Goal: Transaction & Acquisition: Purchase product/service

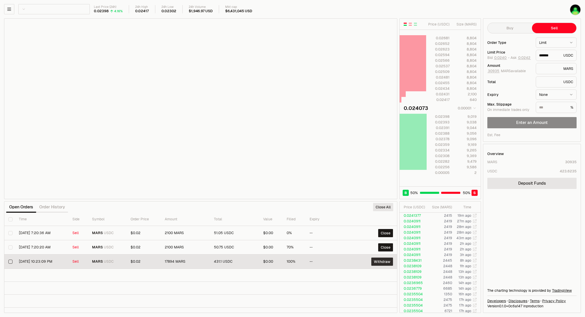
click at [375, 262] on button "Withdraw" at bounding box center [383, 262] width 22 height 8
